Goal: Task Accomplishment & Management: Use online tool/utility

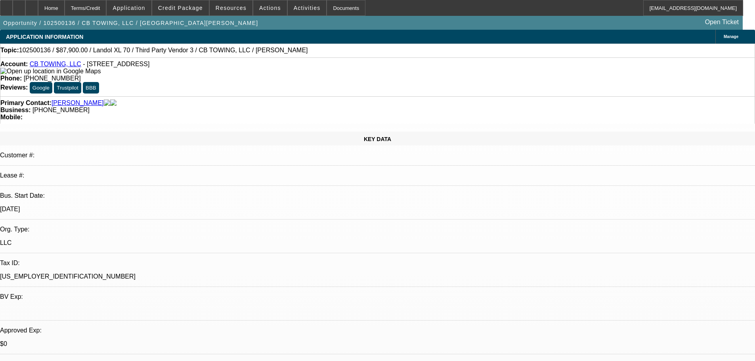
select select "0"
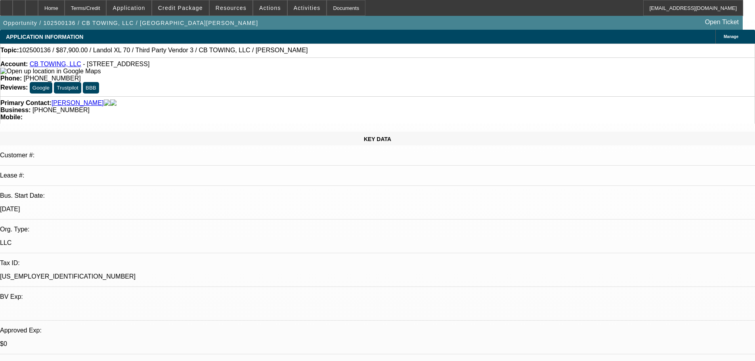
select select "0"
select select "6"
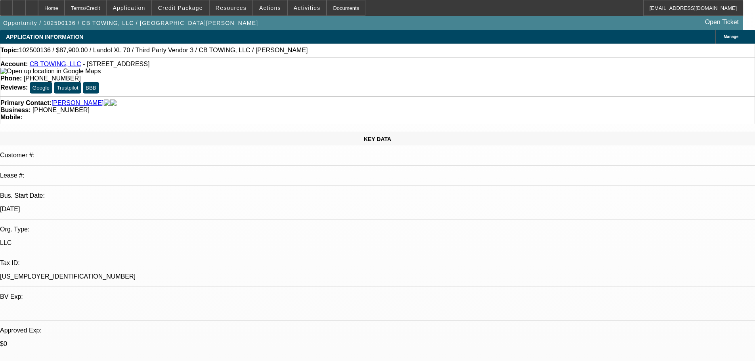
select select "6"
click at [6, 5] on icon at bounding box center [6, 5] width 0 height 0
